Goal: Task Accomplishment & Management: Manage account settings

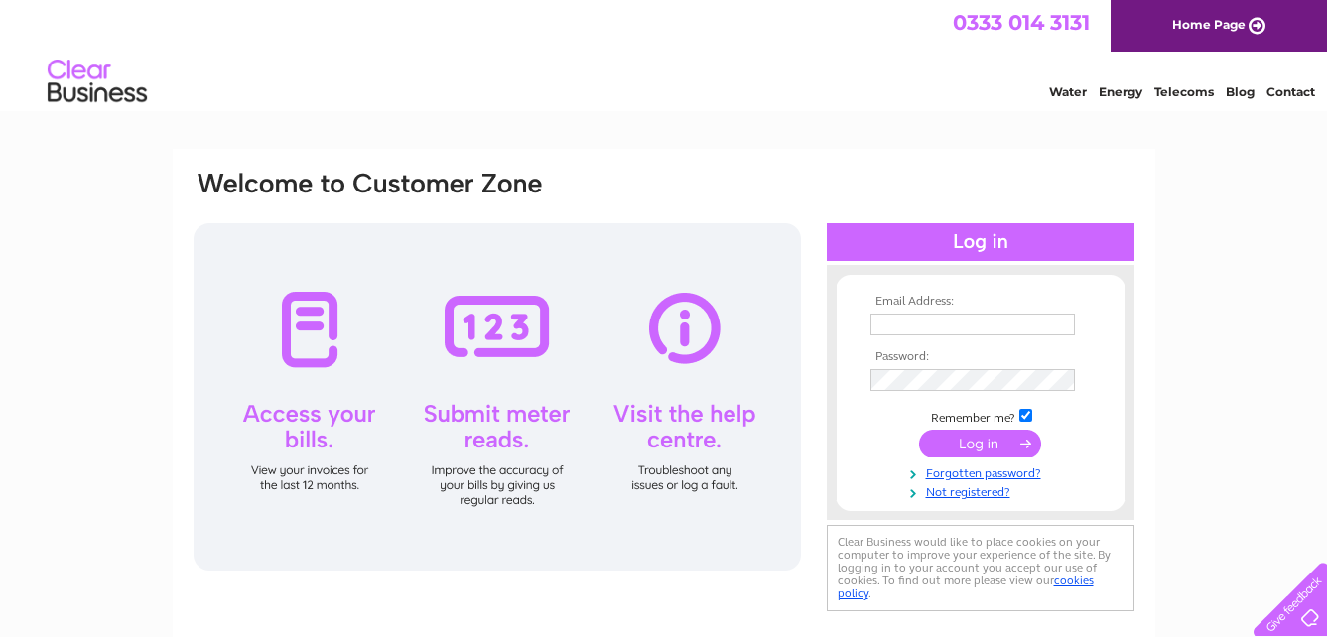
click at [1003, 322] on input "text" at bounding box center [972, 325] width 204 height 22
type input "sales@trophiesinternational.com"
click at [993, 473] on link "Forgotten password?" at bounding box center [982, 473] width 225 height 19
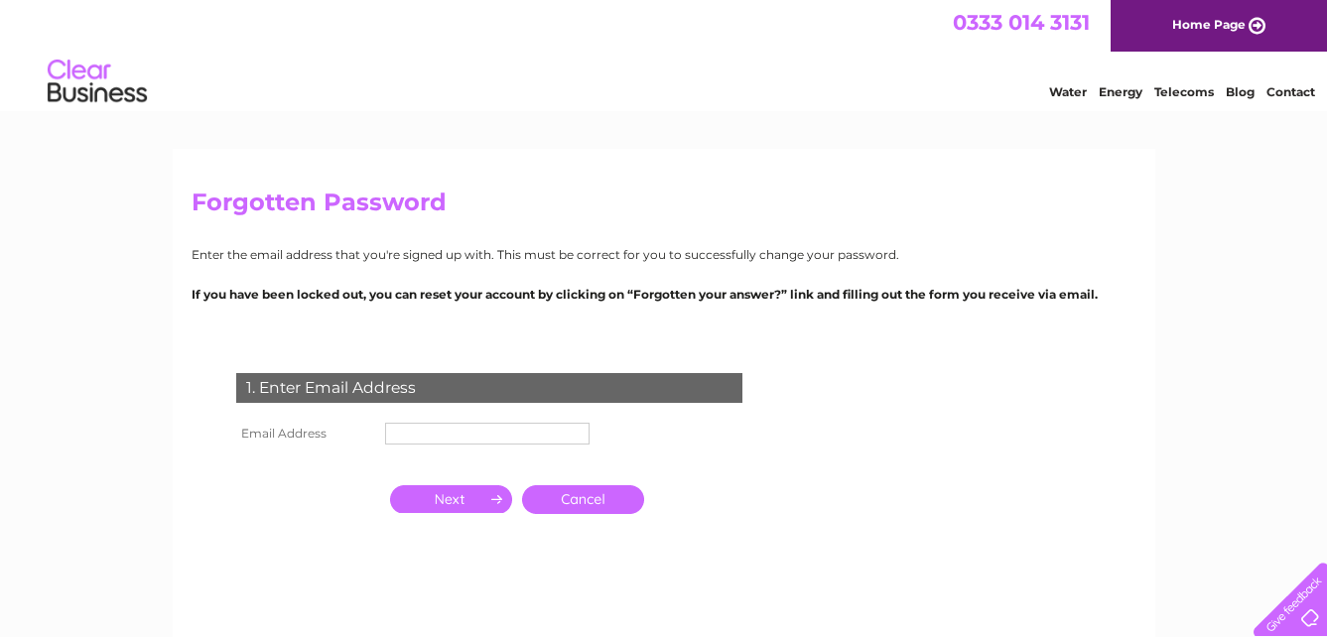
click at [451, 434] on input "text" at bounding box center [487, 434] width 204 height 22
type input "sales@trophiesinternational.com"
click at [472, 504] on input "button" at bounding box center [451, 499] width 122 height 28
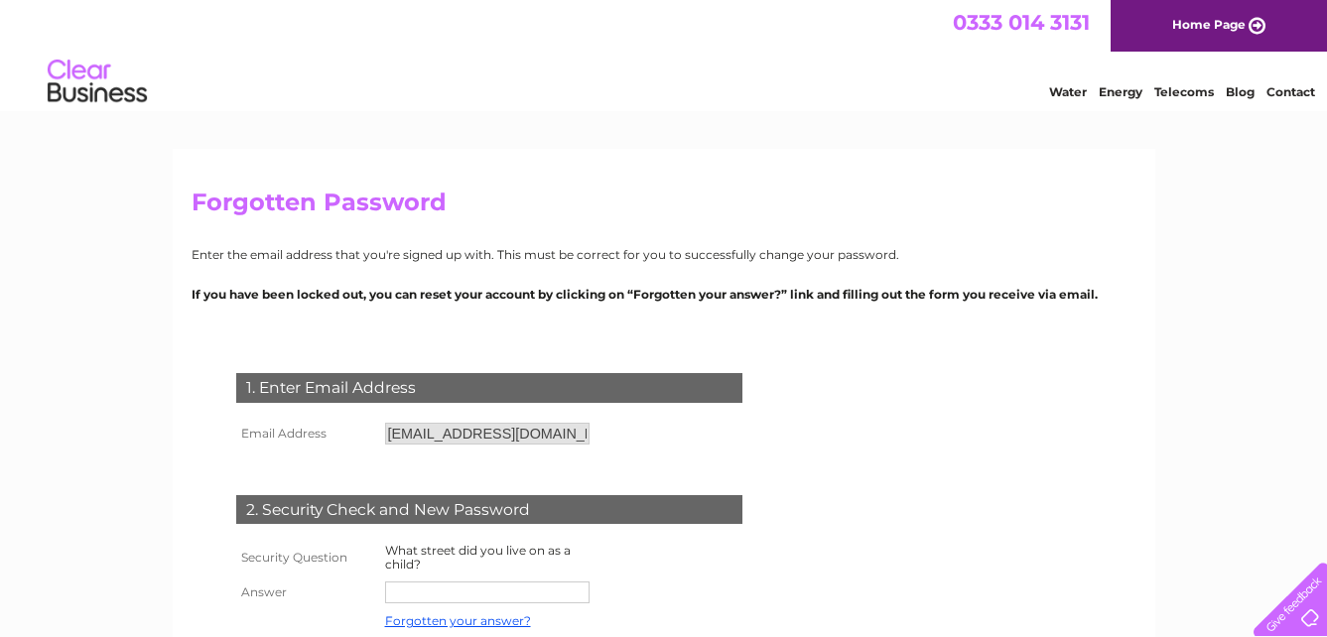
scroll to position [99, 0]
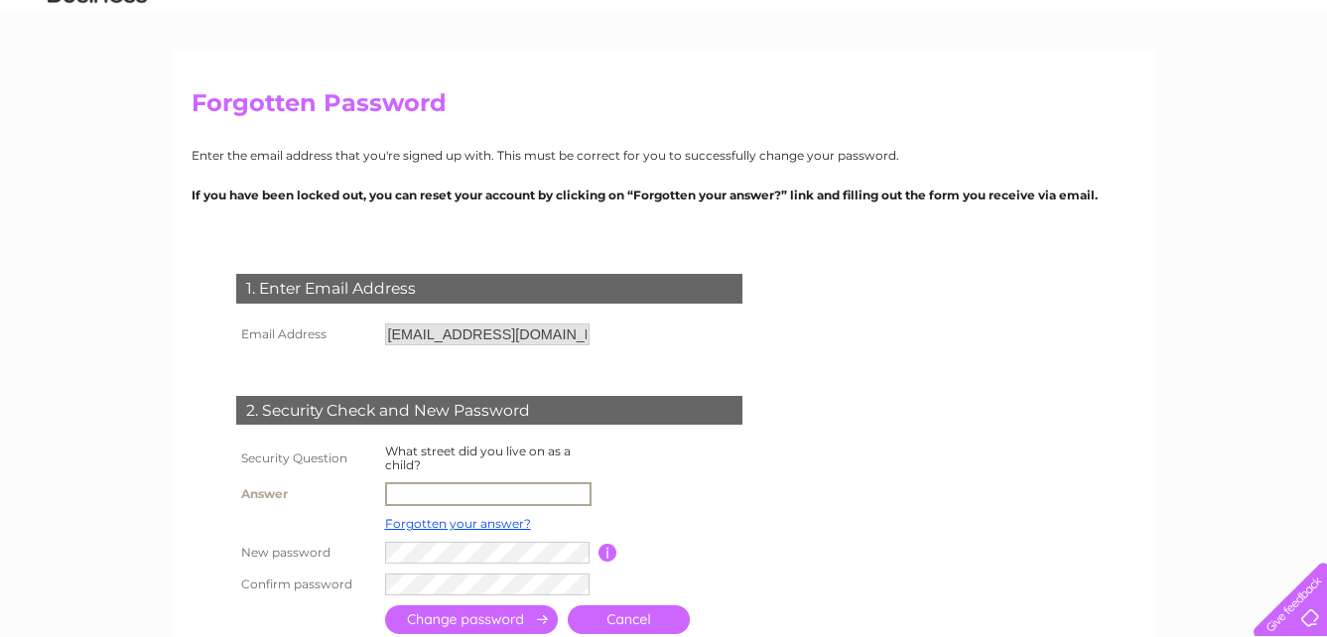
click at [484, 496] on input "text" at bounding box center [488, 494] width 206 height 24
click at [512, 496] on input "morrison drive" at bounding box center [488, 494] width 206 height 24
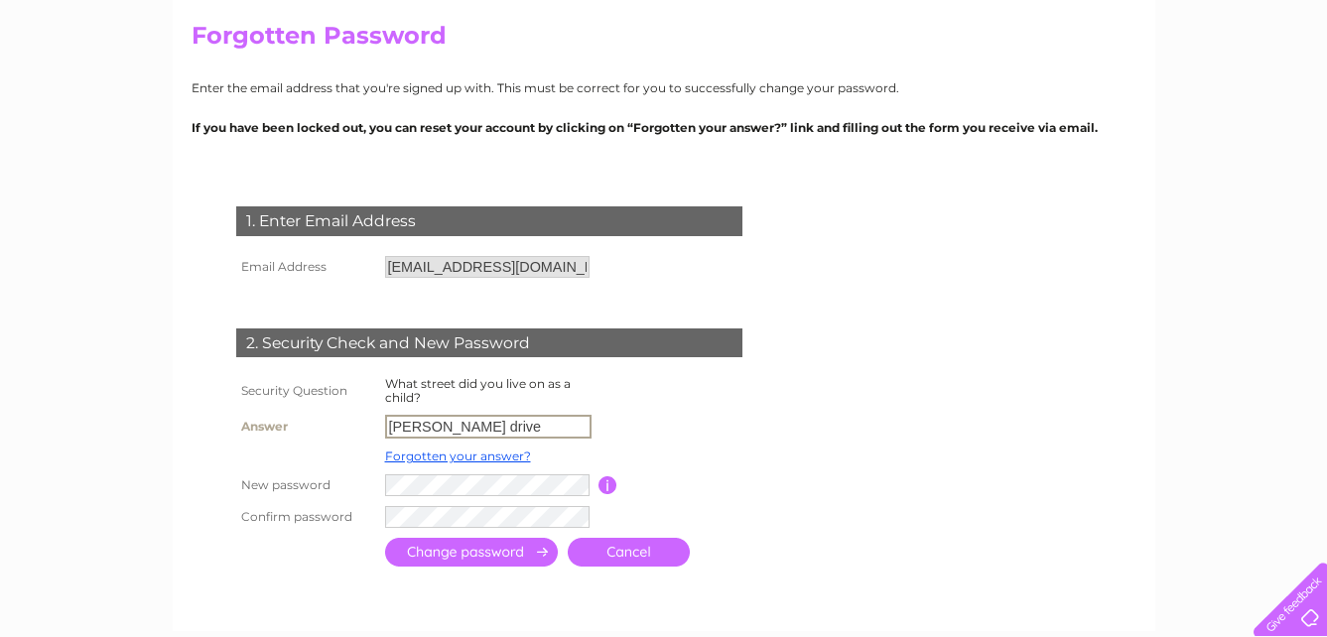
scroll to position [198, 0]
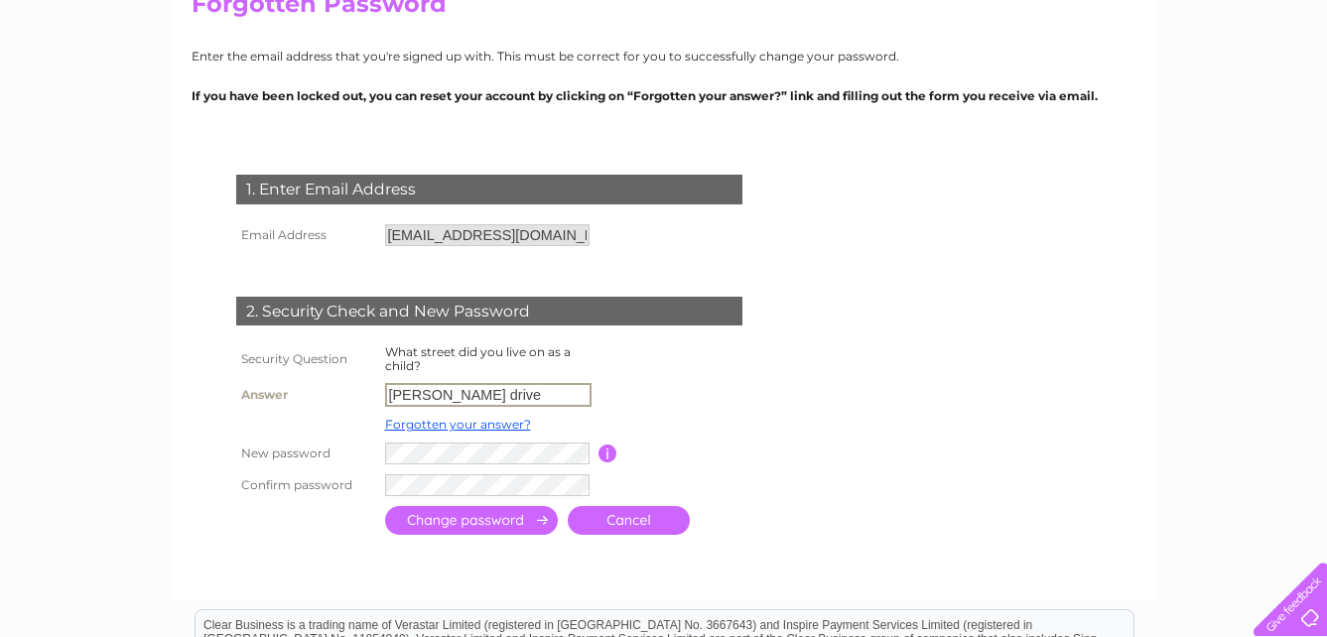
type input "morrison drive"
click at [503, 515] on input "submit" at bounding box center [471, 520] width 173 height 29
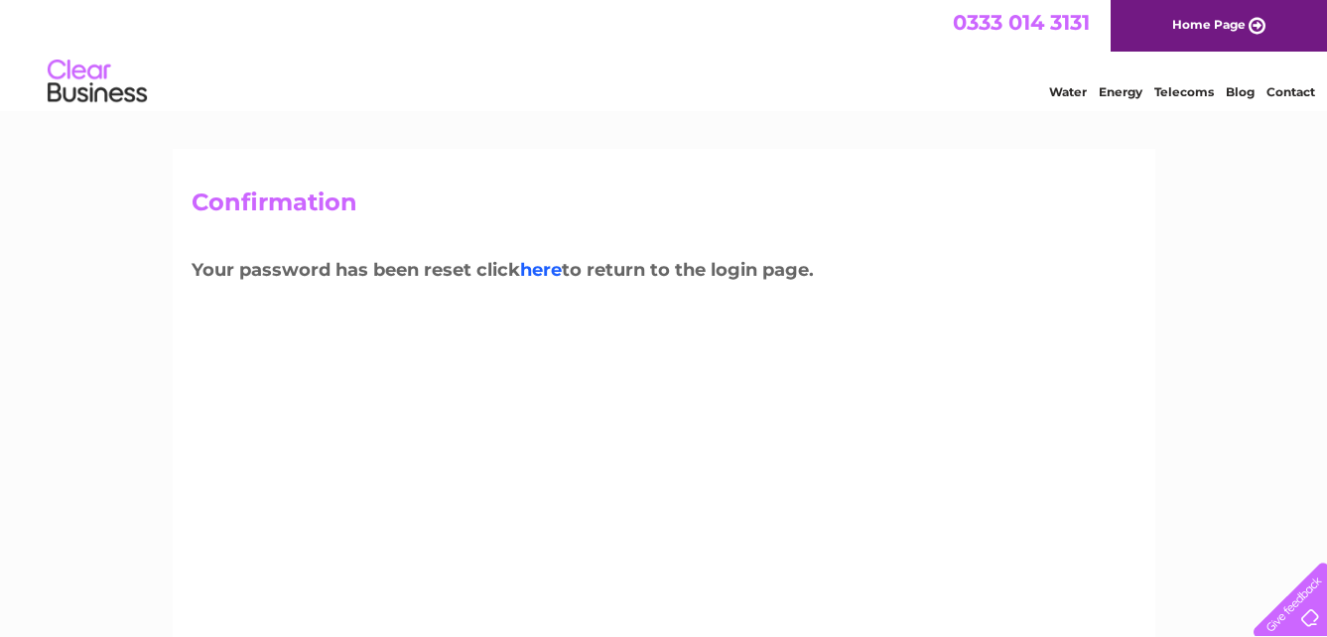
click at [558, 270] on link "here" at bounding box center [541, 270] width 42 height 22
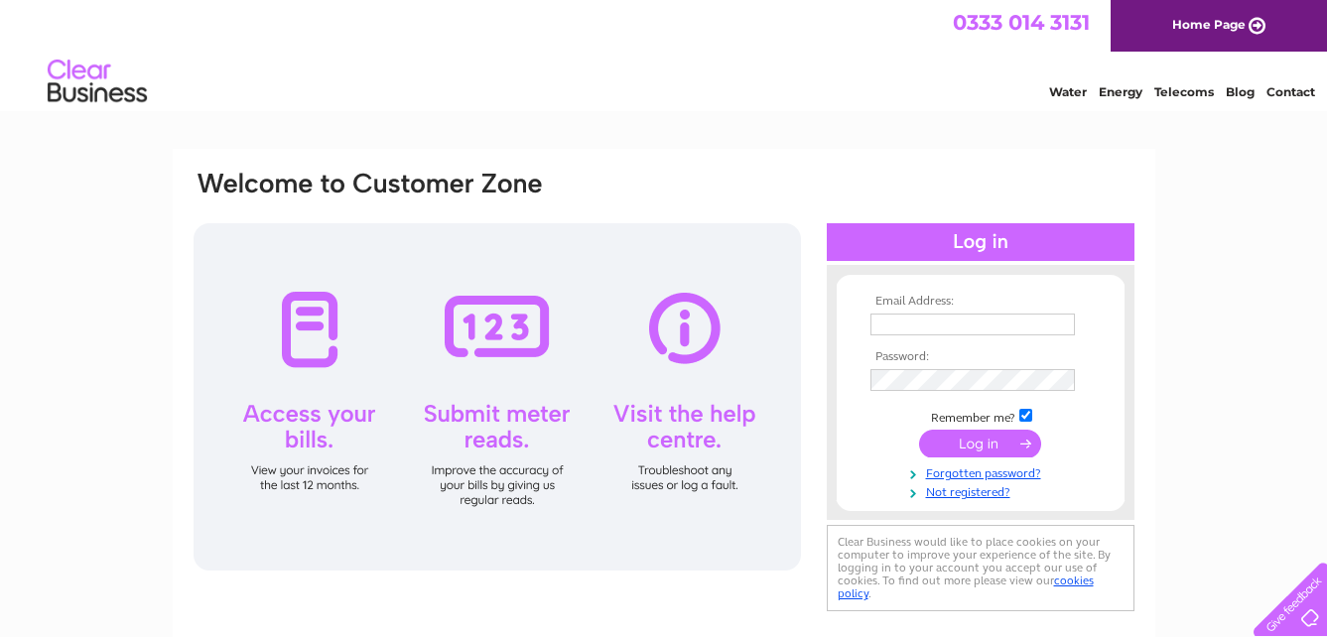
type input "[EMAIL_ADDRESS][DOMAIN_NAME]"
click at [970, 445] on input "submit" at bounding box center [980, 444] width 122 height 28
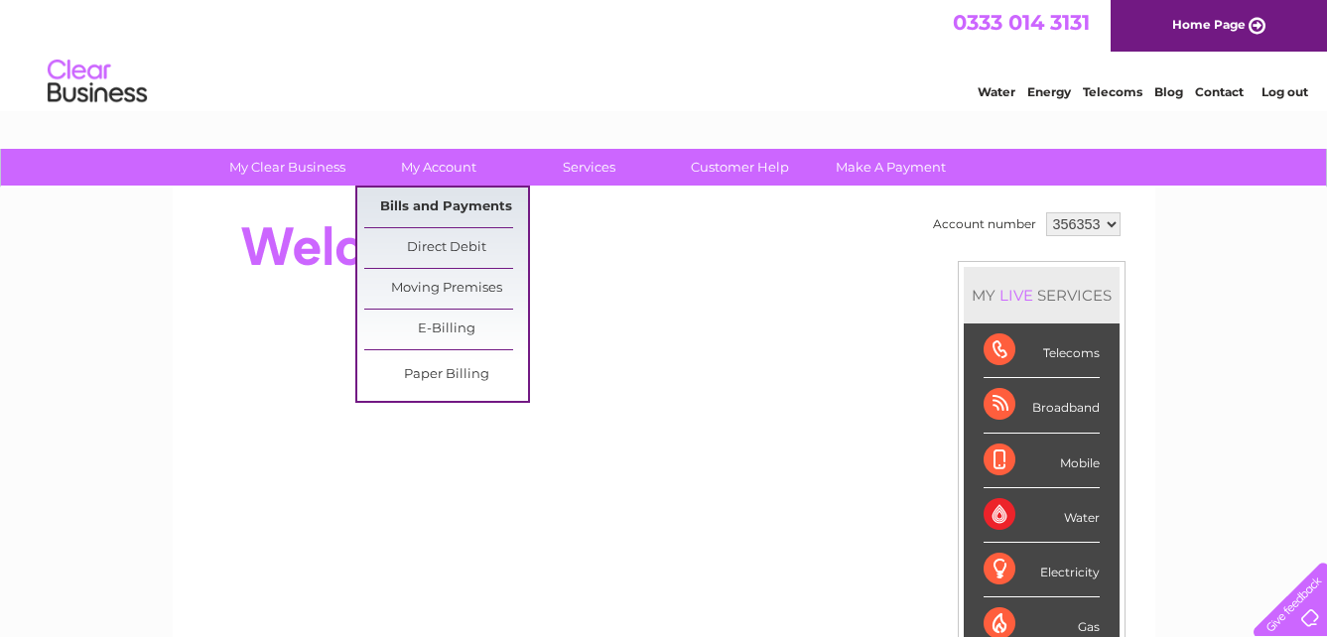
click at [449, 197] on link "Bills and Payments" at bounding box center [446, 208] width 164 height 40
click at [470, 198] on link "Bills and Payments" at bounding box center [446, 208] width 164 height 40
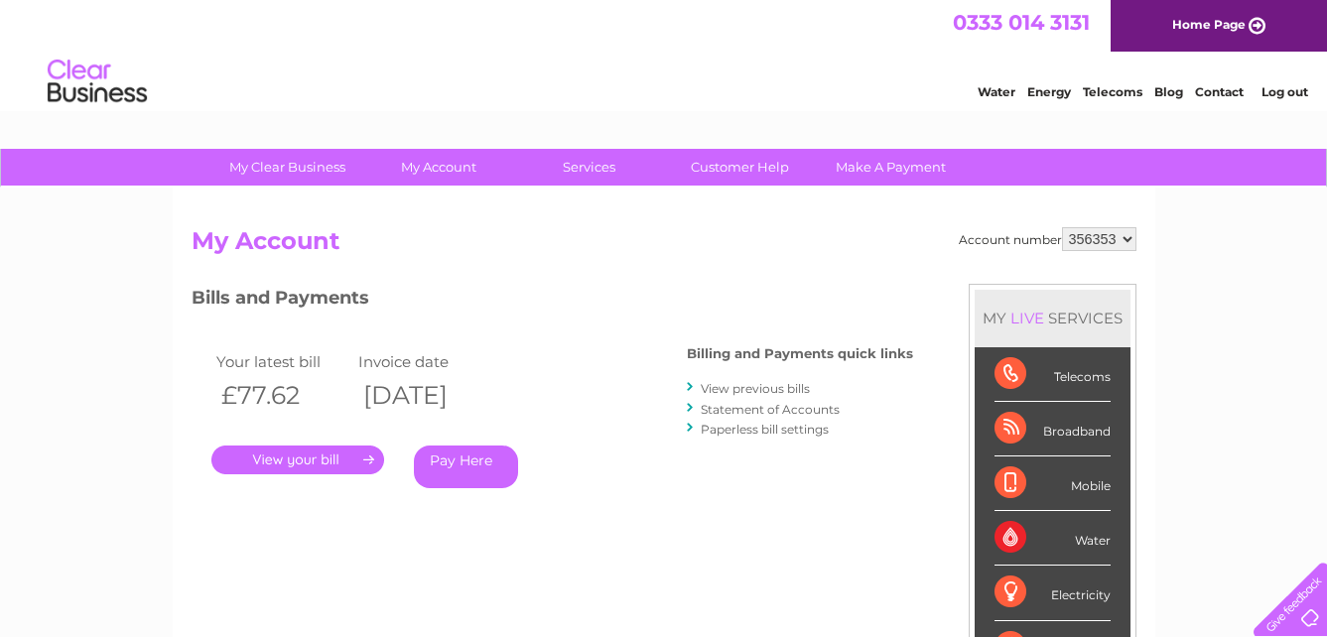
click at [303, 468] on link "." at bounding box center [297, 460] width 173 height 29
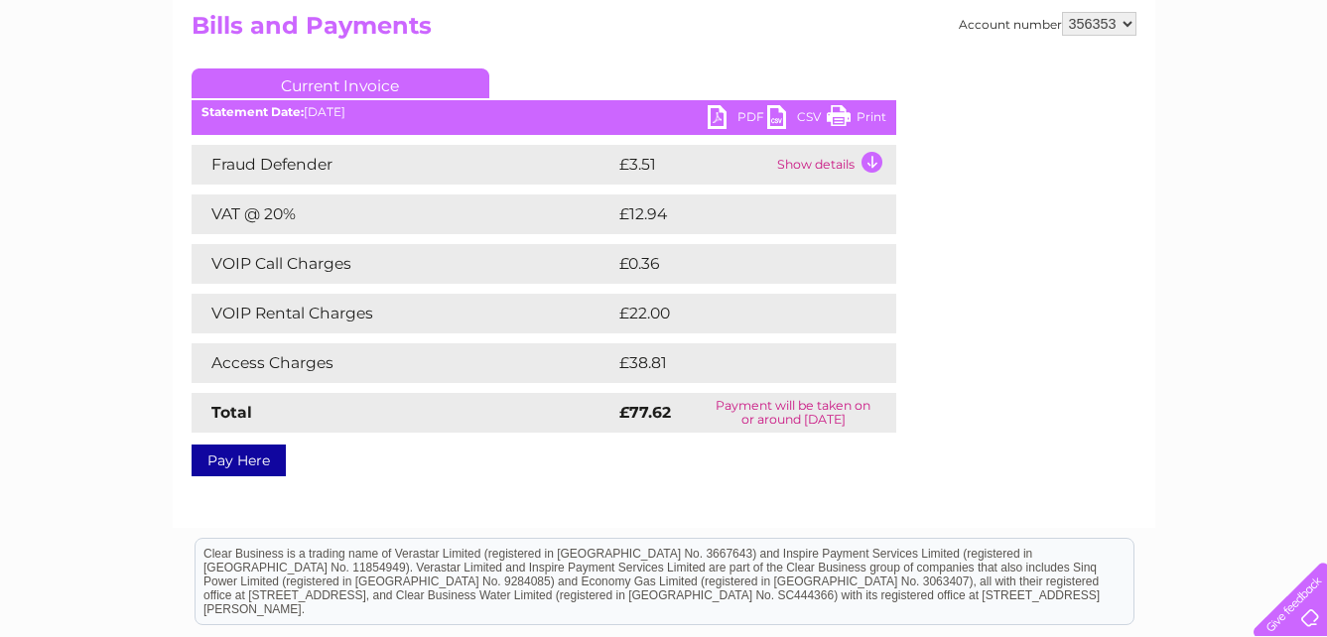
scroll to position [198, 0]
